Goal: Transaction & Acquisition: Register for event/course

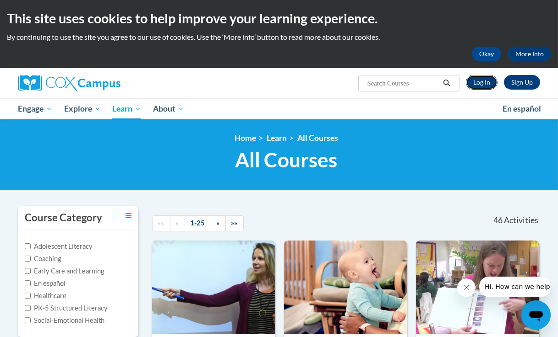
click at [485, 81] on link "Log In" at bounding box center [482, 82] width 32 height 15
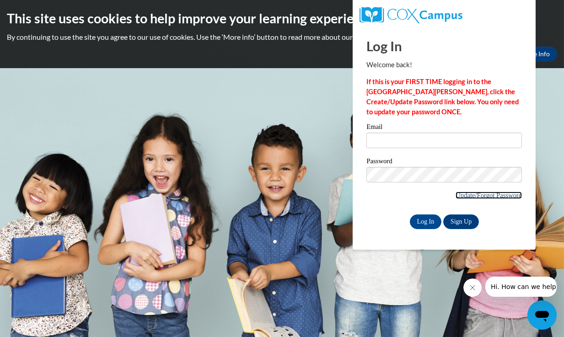
click at [456, 194] on link "Update/Forgot Password" at bounding box center [489, 195] width 66 height 7
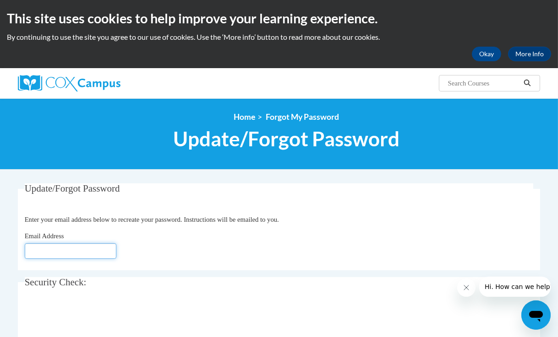
click at [72, 250] on input "Email Address" at bounding box center [71, 252] width 92 height 16
type input "[PERSON_NAME][EMAIL_ADDRESS][DOMAIN_NAME]"
click button "Refresh captcha" at bounding box center [0, 0] width 0 height 0
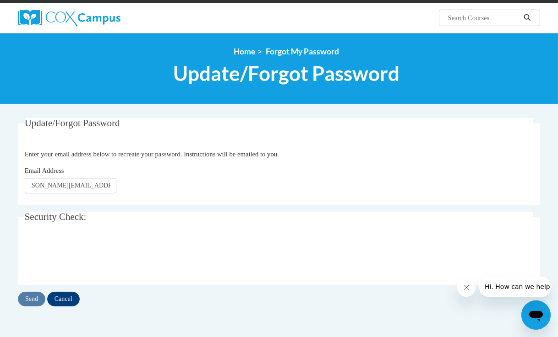
scroll to position [0, 0]
click at [27, 300] on input "Send" at bounding box center [31, 299] width 27 height 15
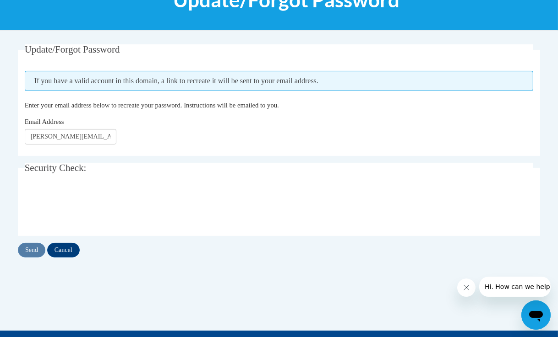
scroll to position [140, 0]
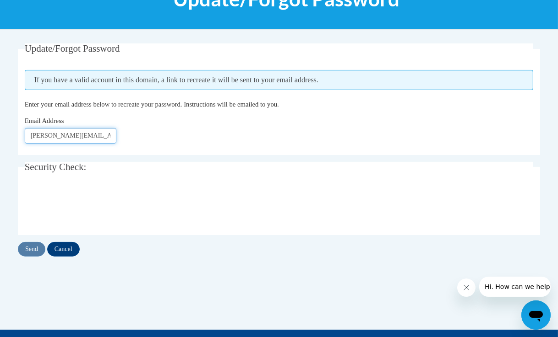
click at [71, 136] on input "[PERSON_NAME][EMAIL_ADDRESS][DOMAIN_NAME]" at bounding box center [71, 136] width 92 height 16
click at [242, 195] on div at bounding box center [279, 206] width 509 height 36
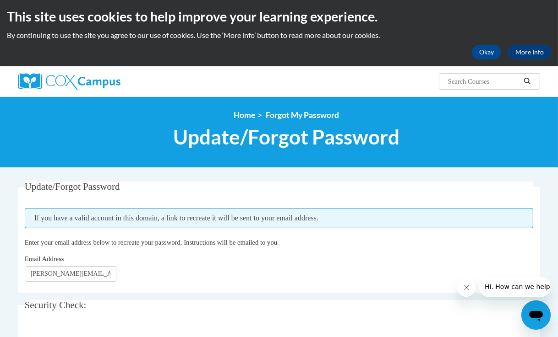
scroll to position [0, 0]
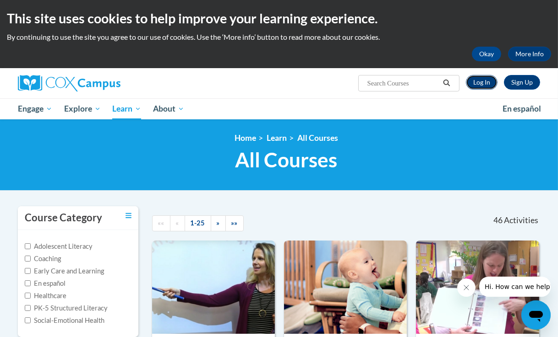
click at [480, 81] on link "Log In" at bounding box center [482, 82] width 32 height 15
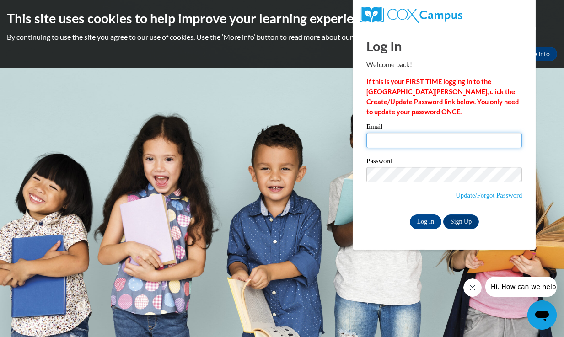
drag, startPoint x: 0, startPoint y: 0, endPoint x: 406, endPoint y: 139, distance: 429.1
click at [406, 139] on input "Email" at bounding box center [445, 141] width 156 height 16
type input "[PERSON_NAME][EMAIL_ADDRESS][DOMAIN_NAME]"
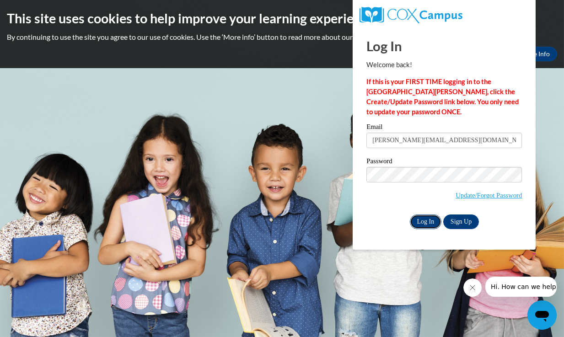
click at [428, 221] on input "Log In" at bounding box center [426, 222] width 32 height 15
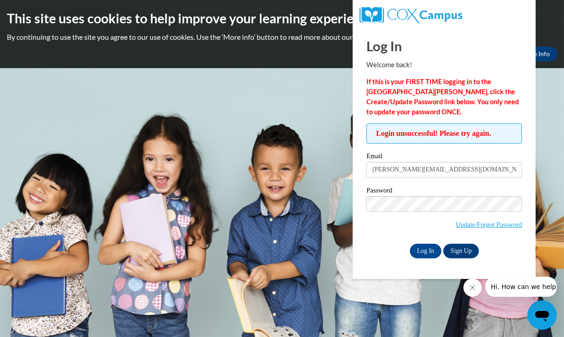
click at [0, 337] on nordpass-portal at bounding box center [0, 337] width 0 height 0
click at [248, 118] on body "This site uses cookies to help improve your learning experience. By continuing …" at bounding box center [282, 168] width 564 height 337
click at [325, 66] on div "This site uses cookies to help improve your learning experience. By continuing …" at bounding box center [282, 34] width 564 height 68
click at [537, 167] on body "This site uses cookies to help improve your learning experience. By continuing …" at bounding box center [282, 168] width 564 height 337
click at [235, 107] on body "This site uses cookies to help improve your learning experience. By continuing …" at bounding box center [282, 168] width 564 height 337
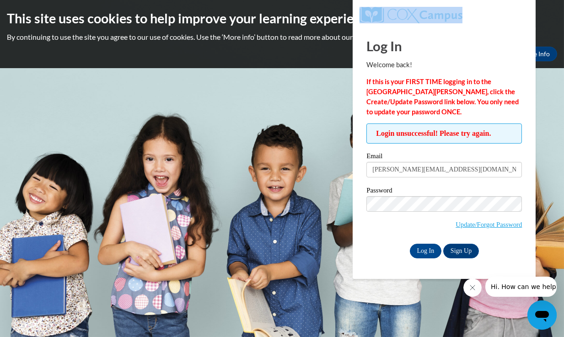
click at [235, 107] on body "This site uses cookies to help improve your learning experience. By continuing …" at bounding box center [282, 168] width 564 height 337
click at [387, 63] on p "Welcome back!" at bounding box center [445, 65] width 156 height 10
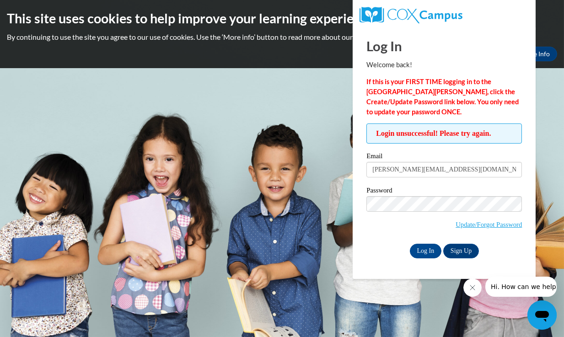
click at [315, 160] on body "This site uses cookies to help improve your learning experience. By continuing …" at bounding box center [282, 168] width 564 height 337
click at [548, 53] on link "More Info" at bounding box center [536, 54] width 43 height 15
click at [547, 52] on link "More Info" at bounding box center [536, 54] width 43 height 15
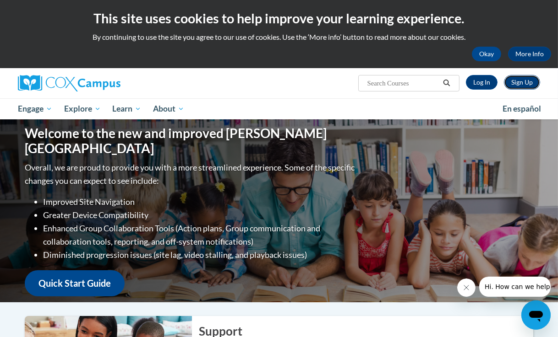
click at [524, 83] on link "Sign Up" at bounding box center [522, 82] width 36 height 15
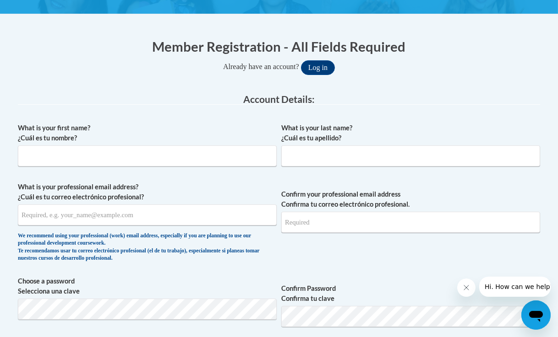
scroll to position [166, 0]
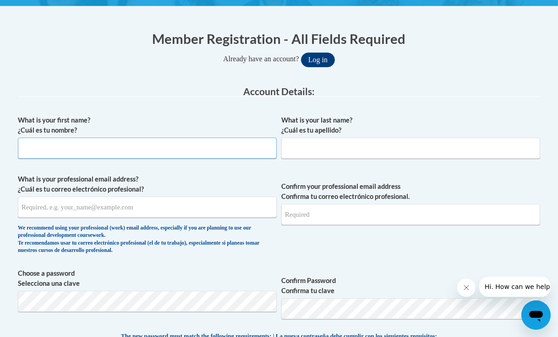
click at [176, 146] on input "What is your first name? ¿Cuál es tu nombre?" at bounding box center [147, 148] width 259 height 21
type input "[PERSON_NAME]"
type input "Metcalfe"
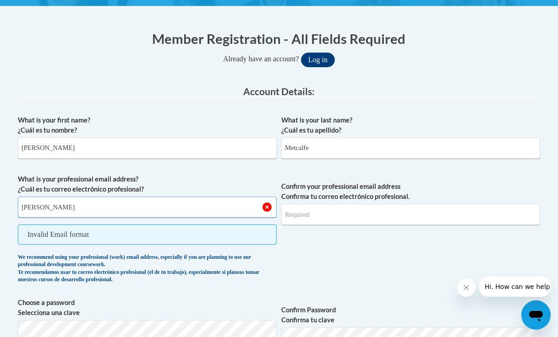
type input "[PERSON_NAME][EMAIL_ADDRESS][DOMAIN_NAME]"
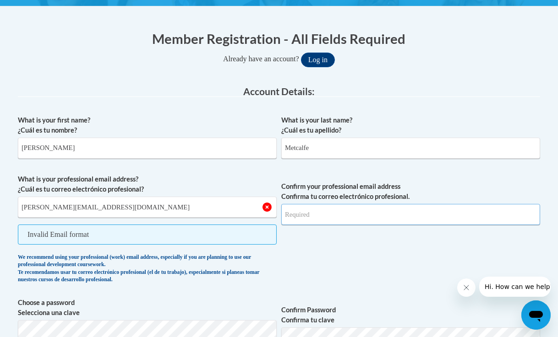
type input "[PERSON_NAME][EMAIL_ADDRESS][DOMAIN_NAME]"
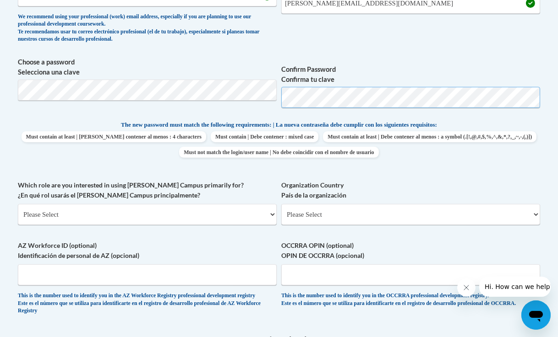
scroll to position [386, 0]
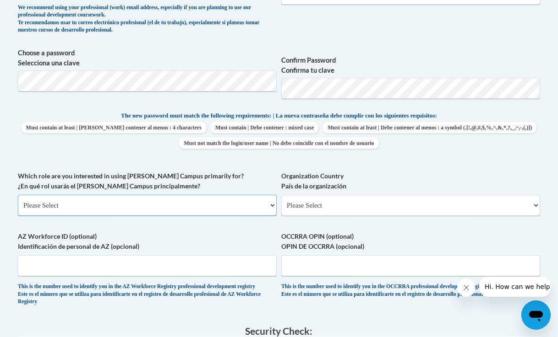
click at [222, 205] on select "Please Select College/University | Colegio/Universidad Community/Nonprofit Part…" at bounding box center [147, 205] width 259 height 21
select select "49058d88-fc43-4af8-93ac-fa8ced758464"
click at [18, 195] on select "Please Select College/University | Colegio/Universidad Community/Nonprofit Part…" at bounding box center [147, 205] width 259 height 21
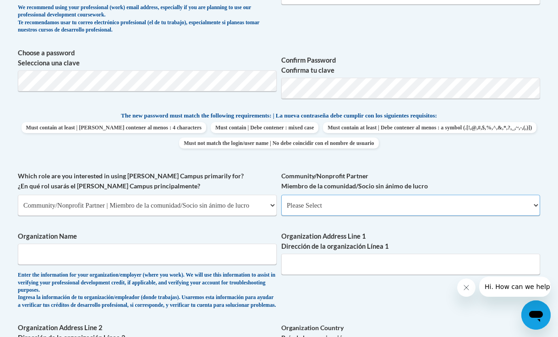
click at [323, 206] on select "Please Select Advocate | Defensor(a) Business/Private Company | Negocio o empre…" at bounding box center [410, 205] width 259 height 21
select select "d0068fd4-34ff-45e9-99e1-70a0b5fa68d7"
click at [281, 195] on select "Please Select Advocate | Defensor(a) Business/Private Company | Negocio o empre…" at bounding box center [410, 205] width 259 height 21
click at [230, 254] on input "Organization Name" at bounding box center [147, 254] width 259 height 21
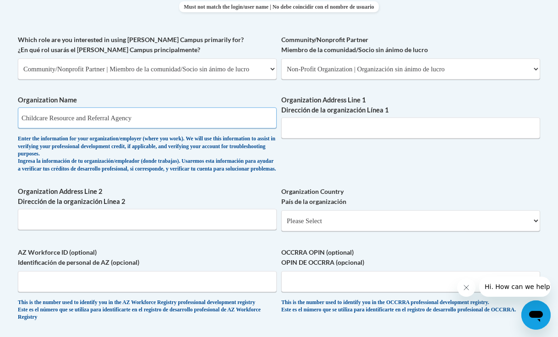
scroll to position [525, 0]
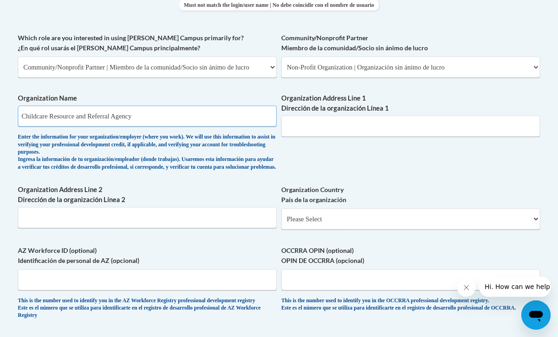
type input "Childcare Resource and Referral Agency"
click at [403, 230] on select "Please Select [GEOGRAPHIC_DATA] | [GEOGRAPHIC_DATA] Outside of [GEOGRAPHIC_DATA…" at bounding box center [410, 219] width 259 height 21
select select "ad49bcad-a171-4b2e-b99c-48b446064914"
click at [281, 216] on select "Please Select [GEOGRAPHIC_DATA] | [GEOGRAPHIC_DATA] Outside of [GEOGRAPHIC_DATA…" at bounding box center [410, 219] width 259 height 21
select select
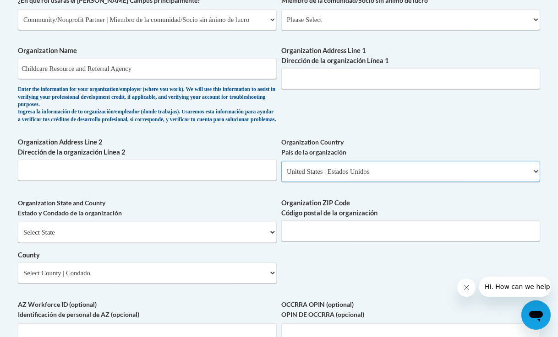
scroll to position [575, 0]
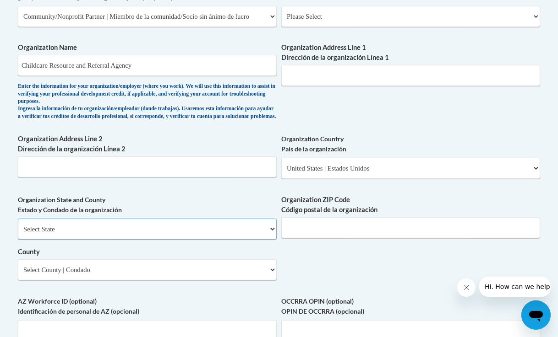
click at [269, 233] on select "Select State [US_STATE] [US_STATE] [US_STATE] [US_STATE] [US_STATE] [US_STATE] …" at bounding box center [147, 229] width 259 height 21
select select "[US_STATE]"
click at [18, 225] on select "Select State [US_STATE] [US_STATE] [US_STATE] [US_STATE] [US_STATE] [US_STATE] …" at bounding box center [147, 229] width 259 height 21
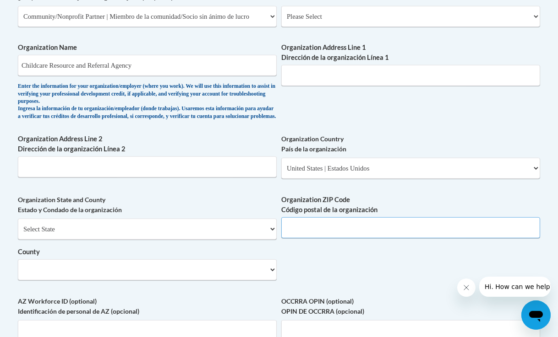
click at [323, 234] on input "Organization ZIP Code Código postal de la organización" at bounding box center [410, 227] width 259 height 21
click at [177, 278] on select "Select County [PERSON_NAME][GEOGRAPHIC_DATA] [PERSON_NAME] [PERSON_NAME] [PERSO…" at bounding box center [147, 270] width 259 height 21
select select "[PERSON_NAME]"
click at [18, 266] on select "Select County [PERSON_NAME][GEOGRAPHIC_DATA] [PERSON_NAME] [PERSON_NAME] [PERSO…" at bounding box center [147, 270] width 259 height 21
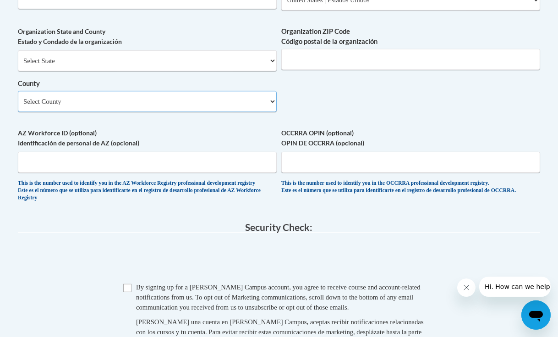
scroll to position [749, 0]
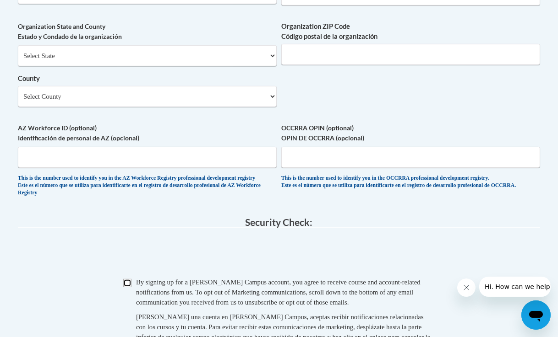
click at [125, 287] on input "Checkbox" at bounding box center [127, 283] width 8 height 8
checkbox input "true"
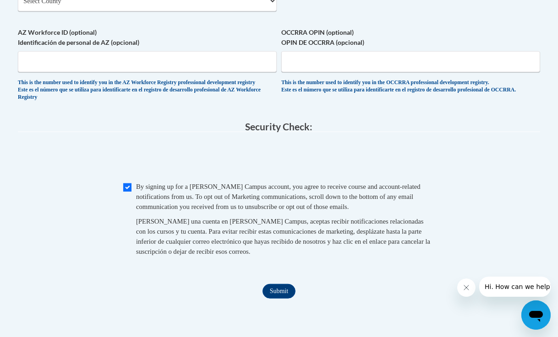
scroll to position [846, 0]
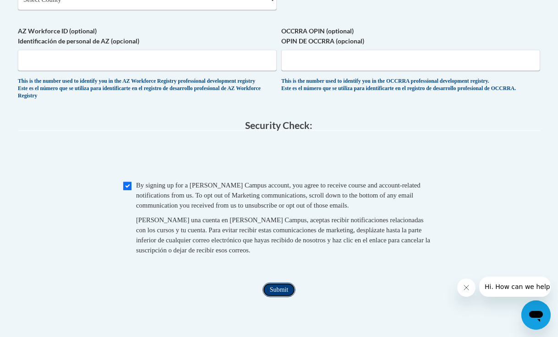
click at [273, 298] on input "Submit" at bounding box center [278, 290] width 33 height 15
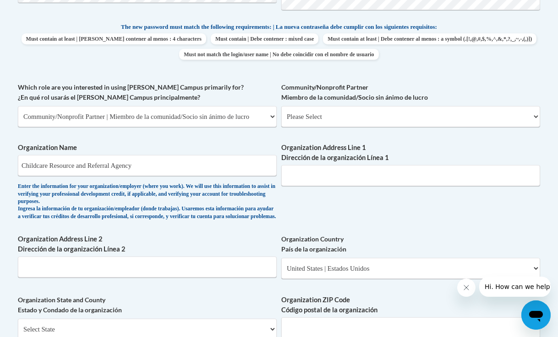
scroll to position [481, 0]
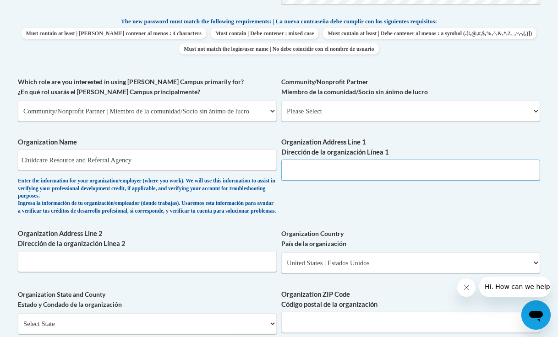
click at [467, 176] on input "Organization Address Line 1 Dirección de la organización Línea 1" at bounding box center [410, 170] width 259 height 21
type input "[STREET_ADDRESS]"
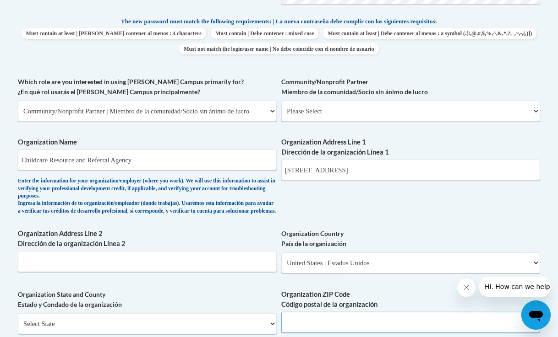
click at [369, 325] on input "Organization ZIP Code Código postal de la organización" at bounding box center [410, 322] width 259 height 21
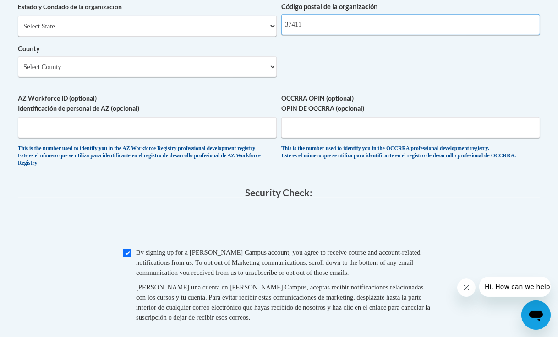
scroll to position [780, 0]
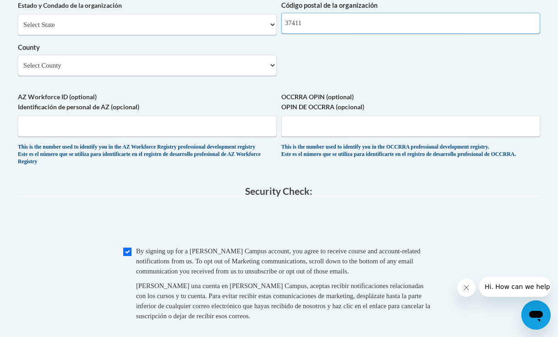
type input "37411"
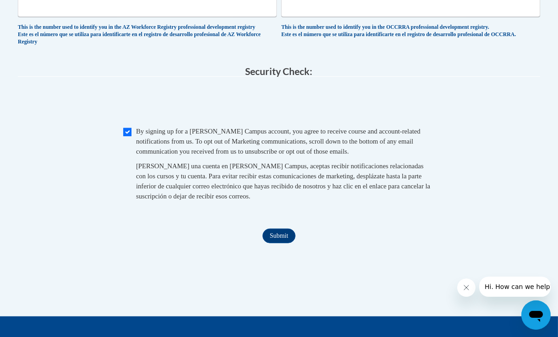
scroll to position [915, 0]
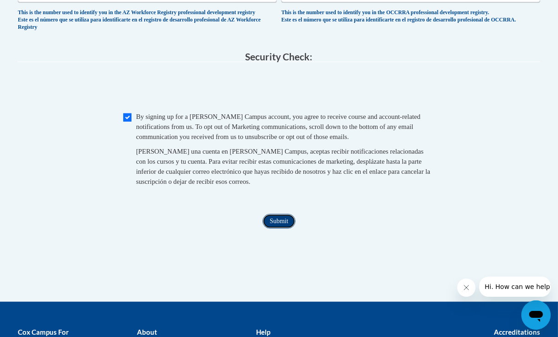
click at [289, 229] on input "Submit" at bounding box center [278, 221] width 33 height 15
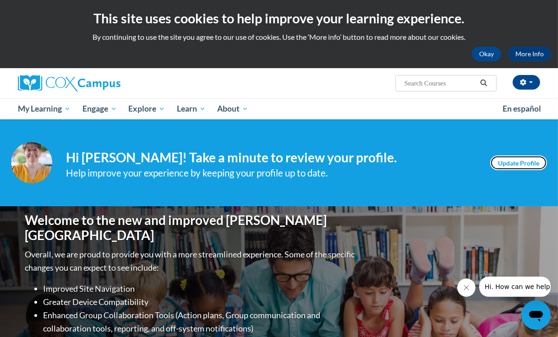
click at [529, 164] on link "Update Profile" at bounding box center [518, 163] width 57 height 15
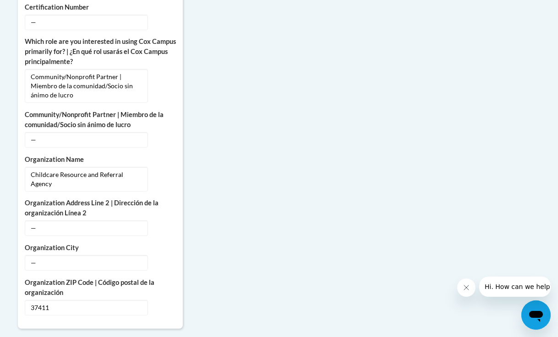
scroll to position [597, 0]
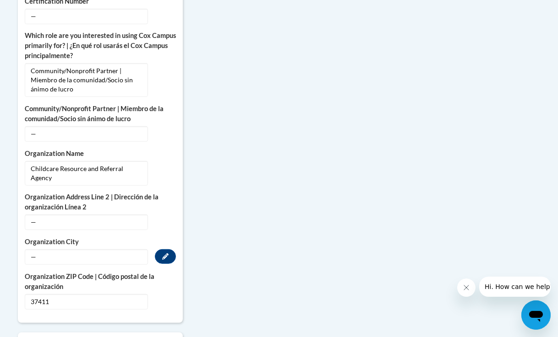
click at [61, 249] on span "—" at bounding box center [86, 257] width 123 height 16
click at [165, 254] on icon "Custom profile fields" at bounding box center [165, 257] width 6 height 6
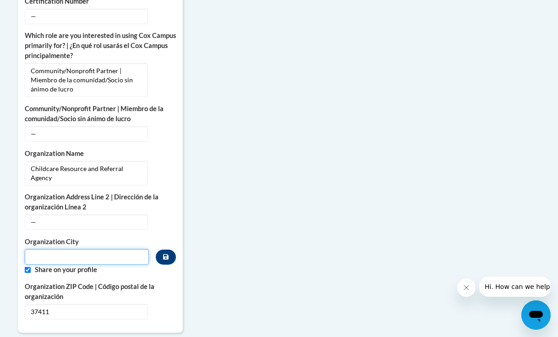
click at [110, 249] on input "Metadata input" at bounding box center [87, 257] width 124 height 16
type input "Chattanooga"
click at [27, 267] on input "Custom profile fields" at bounding box center [28, 270] width 6 height 6
checkbox input "false"
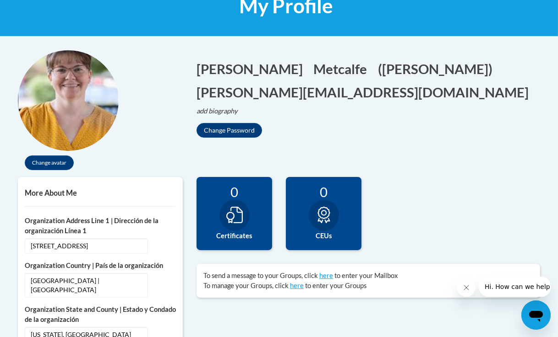
scroll to position [159, 0]
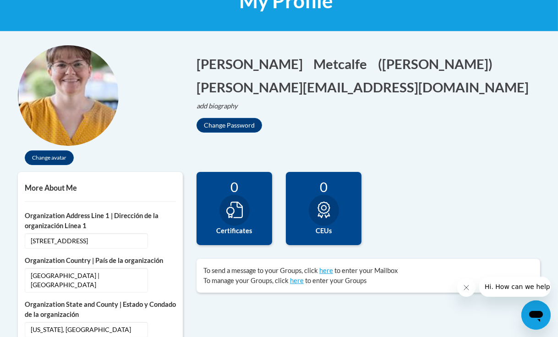
click at [242, 206] on icon at bounding box center [234, 210] width 16 height 16
click at [227, 210] on icon at bounding box center [234, 210] width 16 height 16
click at [51, 157] on button "Change avatar" at bounding box center [49, 158] width 49 height 15
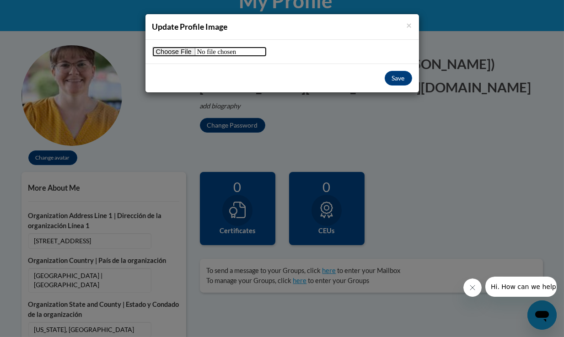
click at [172, 52] on input "file" at bounding box center [209, 52] width 114 height 10
type input "C:\fakepath\CCRR_AmyMetcalfe.jpg"
click at [391, 84] on button "Save" at bounding box center [398, 78] width 27 height 15
click at [395, 76] on button "Save" at bounding box center [398, 78] width 27 height 15
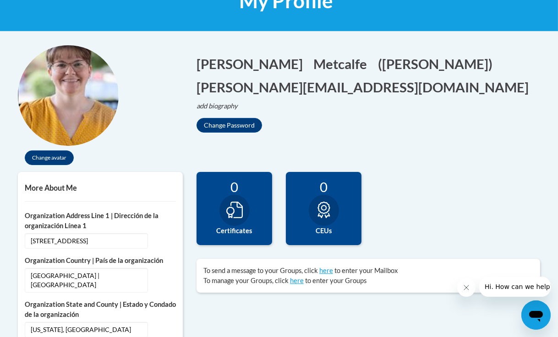
click at [80, 94] on img at bounding box center [68, 95] width 101 height 101
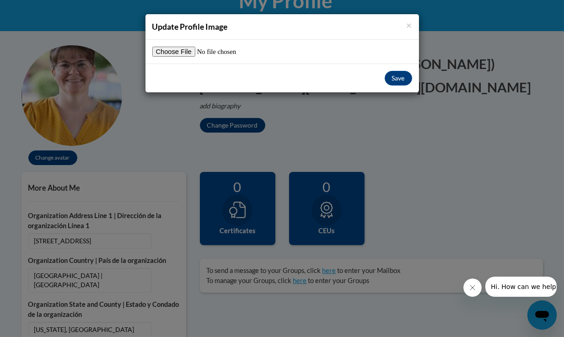
drag, startPoint x: 82, startPoint y: 97, endPoint x: 68, endPoint y: 126, distance: 32.8
click at [68, 126] on div "× Update Profile Image Save" at bounding box center [282, 168] width 564 height 337
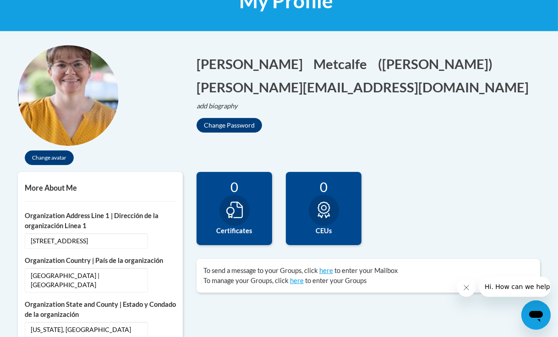
click at [91, 142] on div at bounding box center [68, 95] width 101 height 101
click at [81, 131] on img at bounding box center [68, 95] width 101 height 101
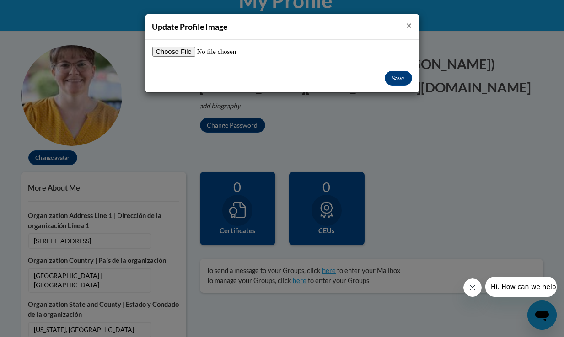
click at [412, 23] on span "×" at bounding box center [409, 24] width 5 height 11
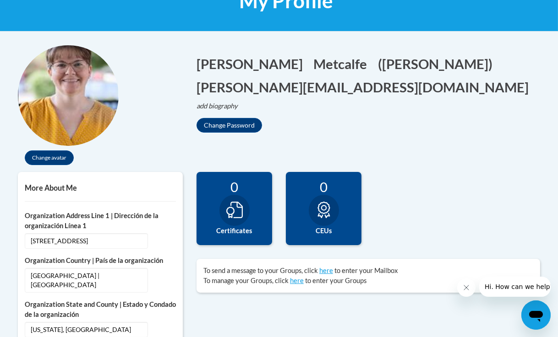
click at [122, 144] on div "Change avatar" at bounding box center [100, 108] width 165 height 127
click at [236, 214] on icon at bounding box center [234, 210] width 16 height 16
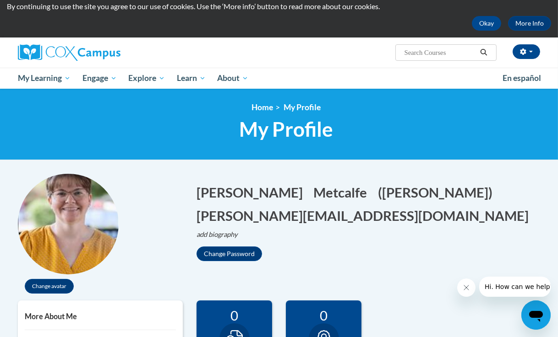
scroll to position [0, 0]
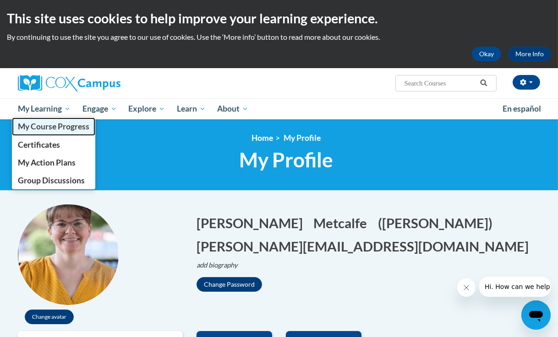
click at [40, 128] on span "My Course Progress" at bounding box center [53, 127] width 71 height 10
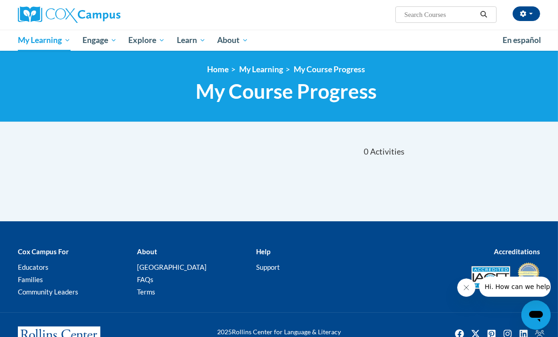
scroll to position [7, 0]
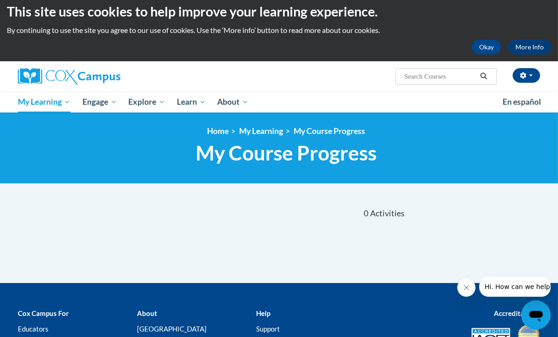
click at [412, 74] on input "Search..." at bounding box center [439, 76] width 73 height 11
click at [413, 77] on input "O" at bounding box center [439, 76] width 73 height 11
type input "O"
type input "power of language for infants"
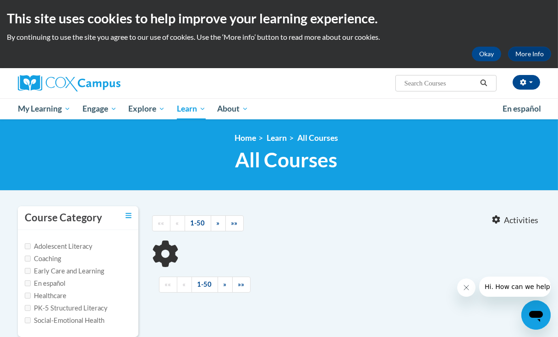
type input "power of language for infants"
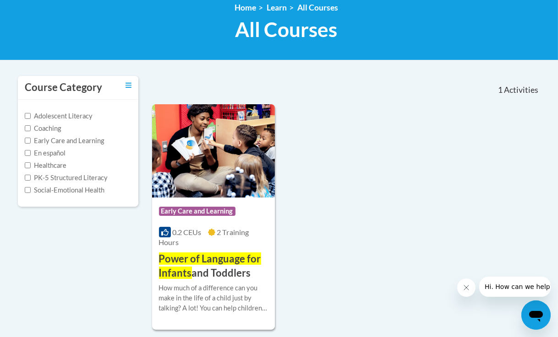
scroll to position [132, 0]
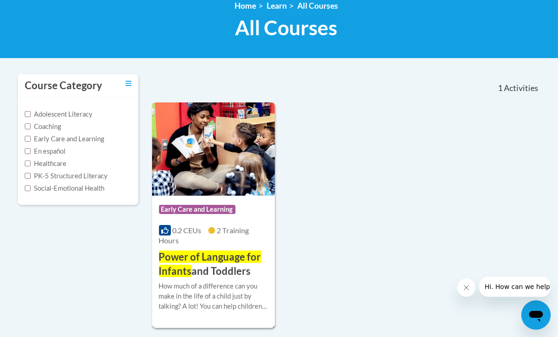
click at [202, 208] on span "Early Care and Learning" at bounding box center [197, 209] width 76 height 9
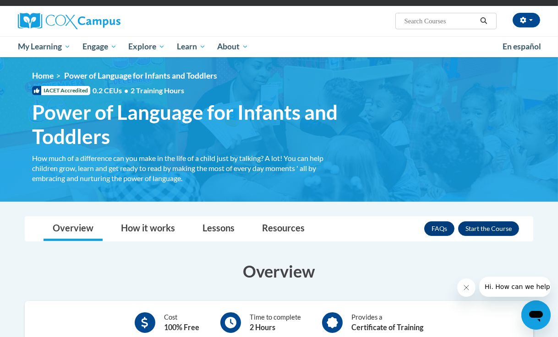
scroll to position [41, 0]
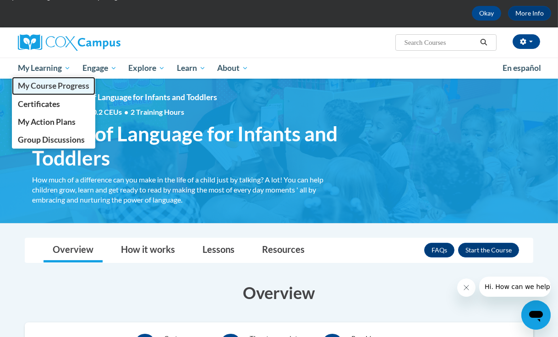
click at [39, 84] on span "My Course Progress" at bounding box center [53, 86] width 71 height 10
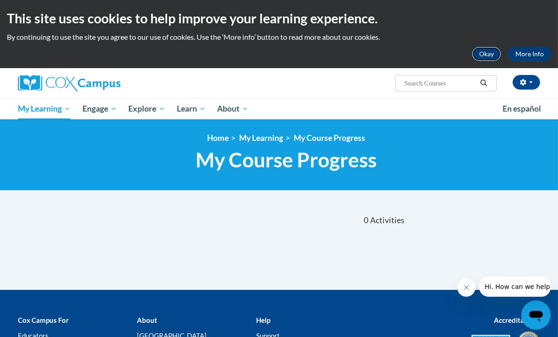
click at [489, 57] on button "Okay" at bounding box center [486, 54] width 29 height 15
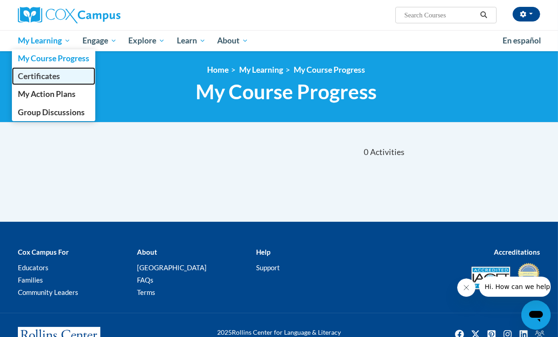
click at [29, 78] on span "Certificates" at bounding box center [39, 76] width 42 height 10
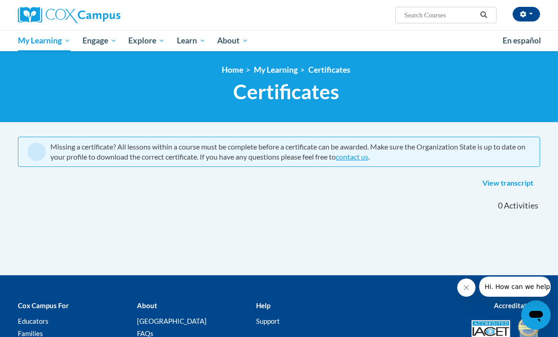
click at [211, 231] on div "Missing a certificate? All lessons within a course must be complete before a ce…" at bounding box center [279, 205] width 536 height 139
click at [533, 14] on button "button" at bounding box center [525, 14] width 27 height 15
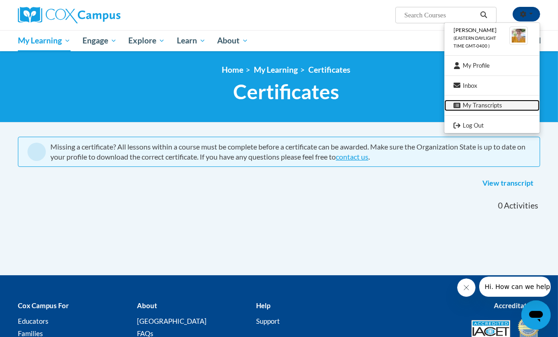
click at [477, 104] on link "My Transcripts" at bounding box center [491, 105] width 95 height 11
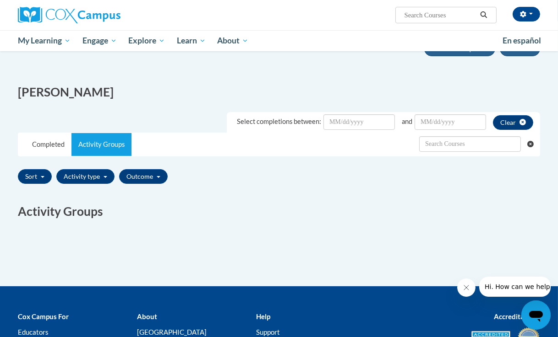
scroll to position [103, 0]
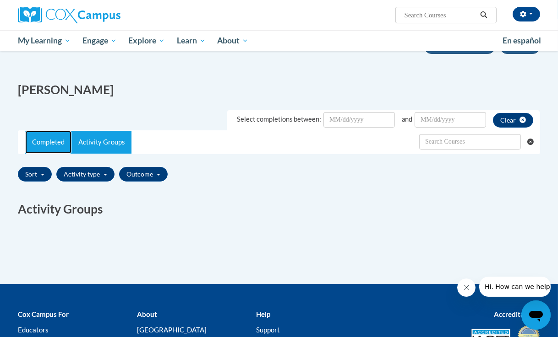
click at [46, 139] on link "Completed" at bounding box center [48, 142] width 46 height 23
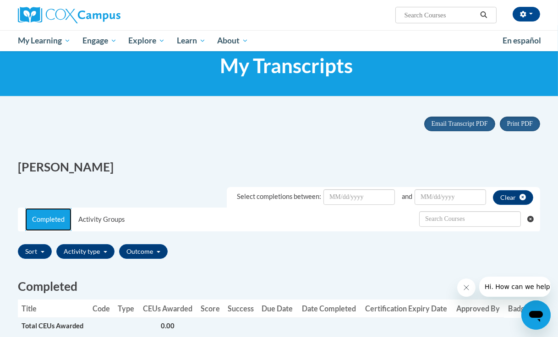
scroll to position [0, 0]
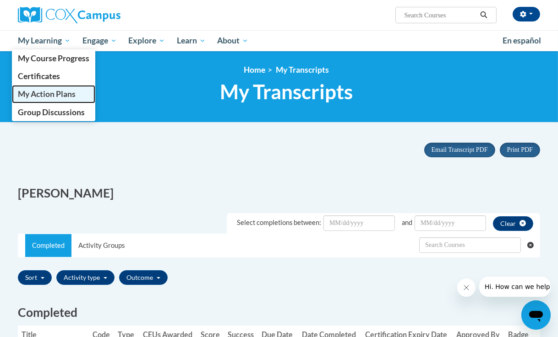
click at [45, 94] on span "My Action Plans" at bounding box center [47, 94] width 58 height 10
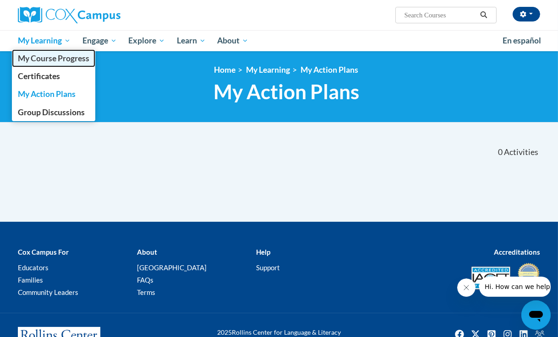
click at [43, 59] on span "My Course Progress" at bounding box center [53, 59] width 71 height 10
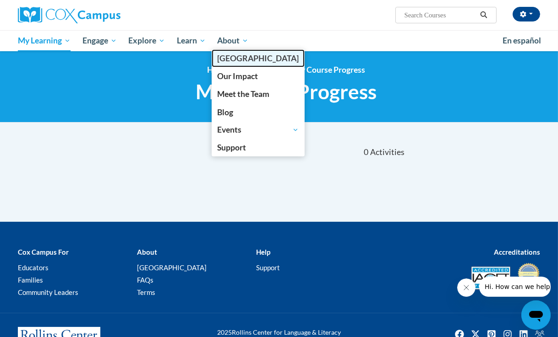
click at [242, 59] on span "[GEOGRAPHIC_DATA]" at bounding box center [257, 59] width 81 height 10
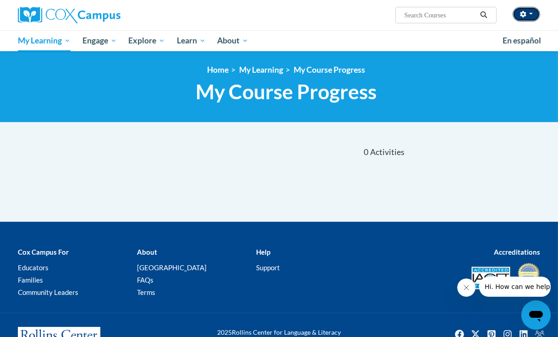
click at [525, 13] on icon "button" at bounding box center [523, 14] width 6 height 6
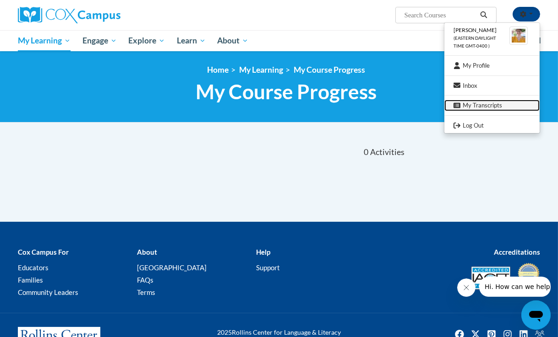
click at [481, 106] on link "My Transcripts" at bounding box center [491, 105] width 95 height 11
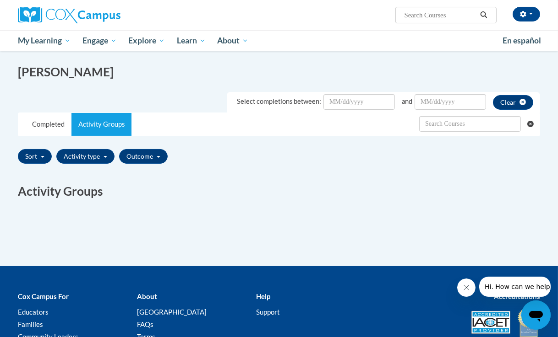
scroll to position [146, 0]
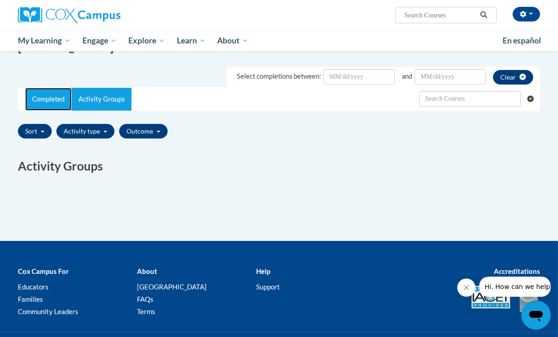
click at [48, 98] on link "Completed" at bounding box center [48, 99] width 46 height 23
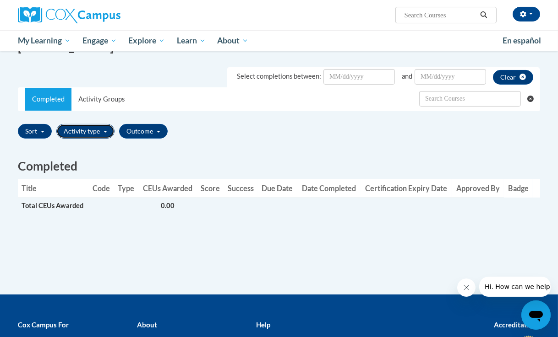
click at [98, 130] on button "Activity type" at bounding box center [85, 131] width 58 height 15
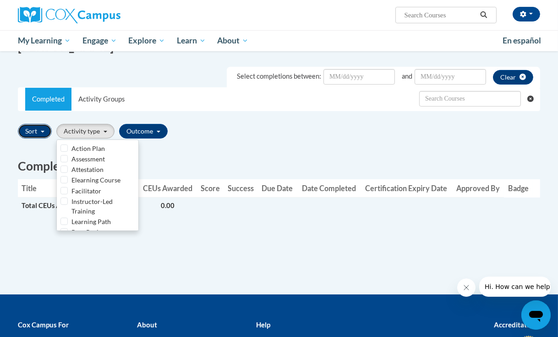
click at [41, 131] on span "button" at bounding box center [43, 132] width 4 height 2
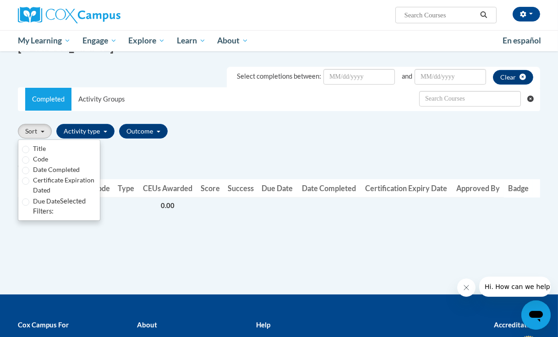
click at [180, 126] on div "Sort Title Code Date Completed Certificate Expiration Dated Due Date Selected F…" at bounding box center [279, 131] width 522 height 22
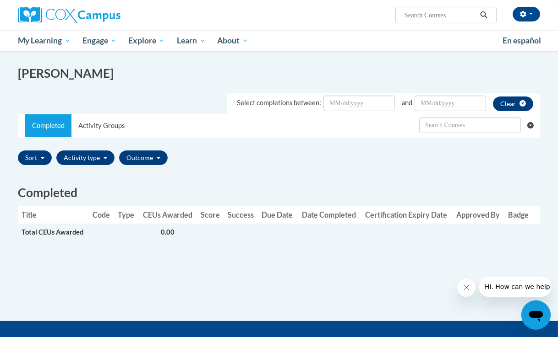
scroll to position [111, 0]
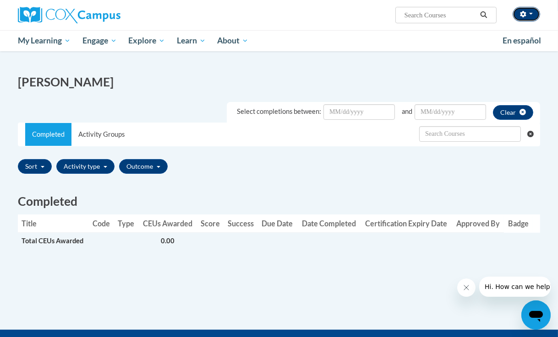
click at [527, 11] on button "button" at bounding box center [525, 14] width 27 height 15
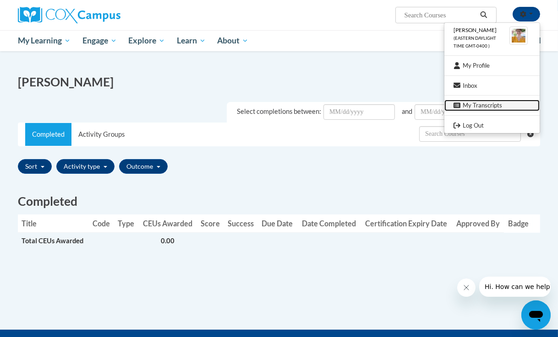
click at [480, 107] on link "My Transcripts" at bounding box center [491, 105] width 95 height 11
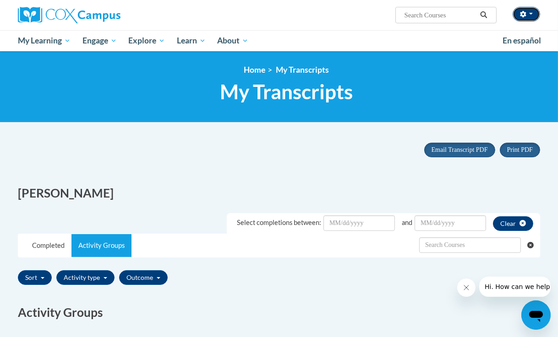
click at [523, 19] on button "button" at bounding box center [525, 14] width 27 height 15
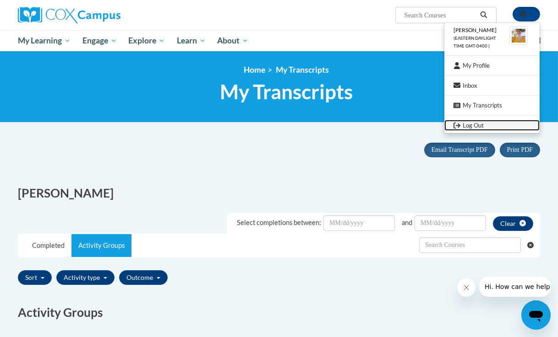
click at [474, 129] on link "Log Out" at bounding box center [491, 125] width 95 height 11
